Goal: Transaction & Acquisition: Purchase product/service

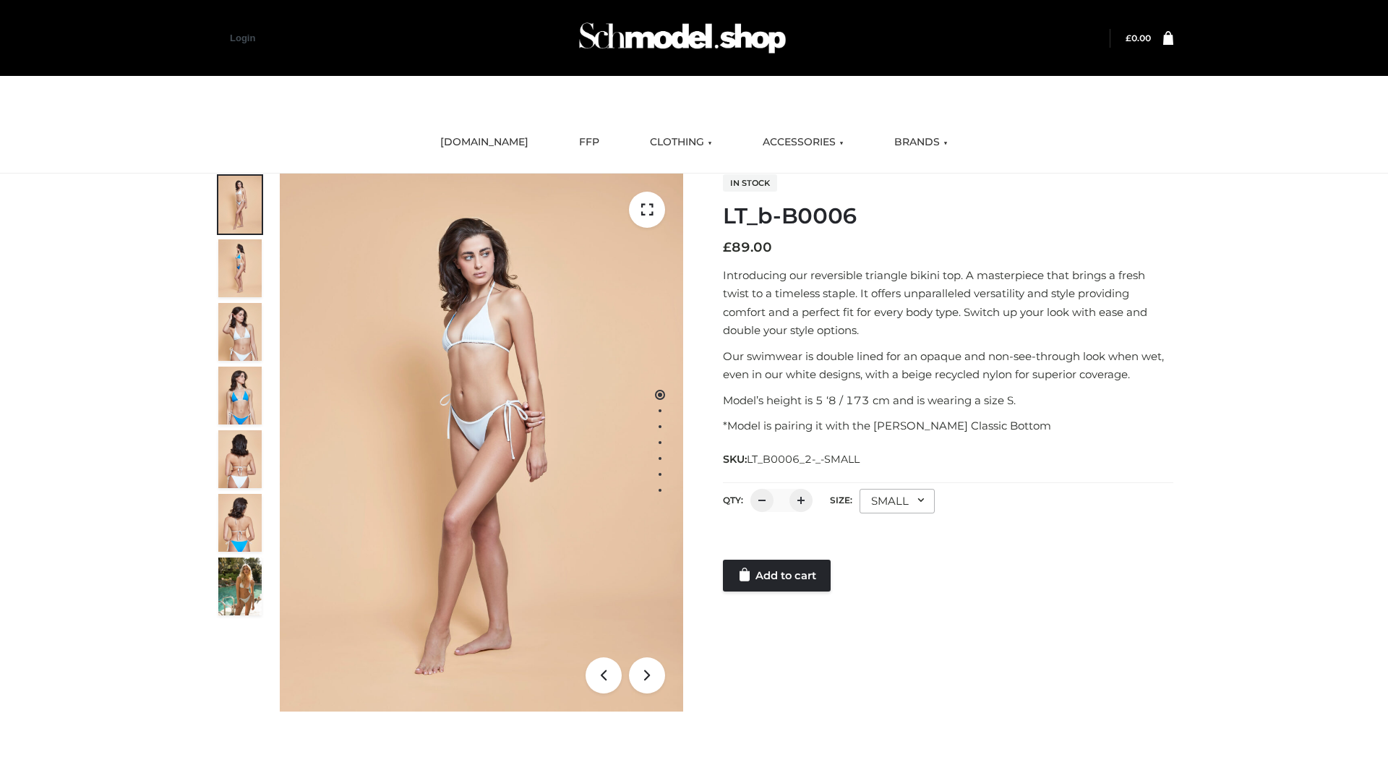
click at [778, 575] on link "Add to cart" at bounding box center [777, 576] width 108 height 32
